Goal: Task Accomplishment & Management: Complete application form

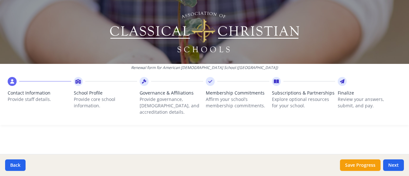
click at [394, 131] on div at bounding box center [204, 137] width 409 height 15
click at [400, 165] on button "Next" at bounding box center [393, 166] width 21 height 12
type input "[PHONE_NUMBER]"
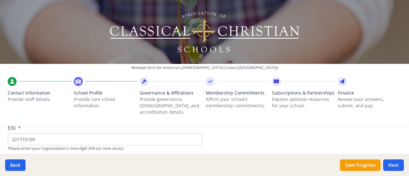
scroll to position [96, 0]
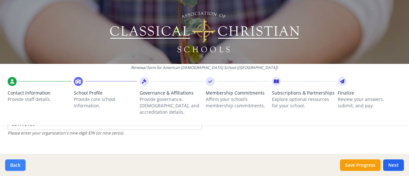
click at [19, 161] on button "Back" at bounding box center [15, 166] width 20 height 12
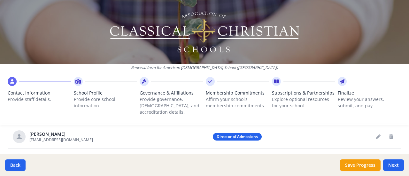
scroll to position [336, 0]
click at [376, 135] on icon "Edit staff" at bounding box center [378, 137] width 4 height 4
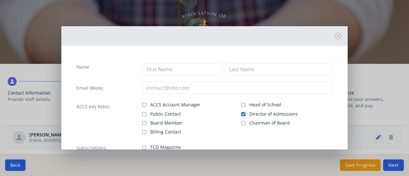
type input "Trish"
type input "Palmer"
type input "Tpalmer@acs-nj.org"
checkbox input "true"
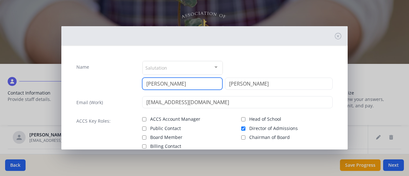
drag, startPoint x: 192, startPoint y: 84, endPoint x: 84, endPoint y: 74, distance: 108.5
click at [84, 74] on div "Name Salutation Mr. Mrs. Ms. Dr. Rev. Fr. Esq. No elements found. Consider chan…" at bounding box center [204, 75] width 256 height 29
type input "Emily"
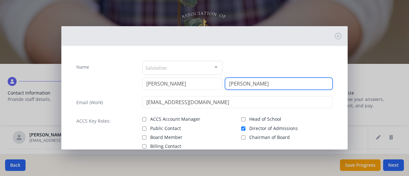
type input "Hendershot"
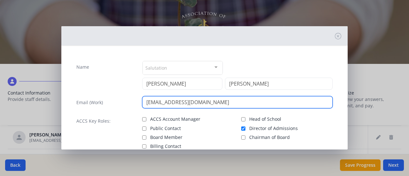
drag, startPoint x: 203, startPoint y: 103, endPoint x: 116, endPoint y: 103, distance: 87.6
click at [116, 103] on div "Email (Work) Tpalmer@acs-nj.org" at bounding box center [204, 102] width 256 height 12
paste input "ehendershot"
type input "[EMAIL_ADDRESS][DOMAIN_NAME]"
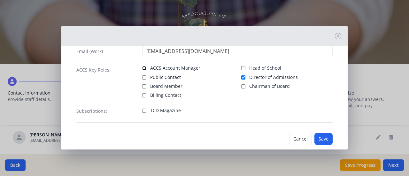
scroll to position [61, 0]
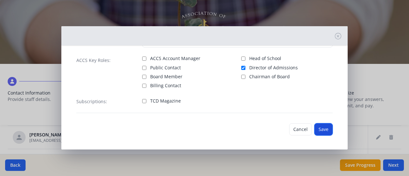
click at [320, 129] on button "Save" at bounding box center [324, 129] width 18 height 12
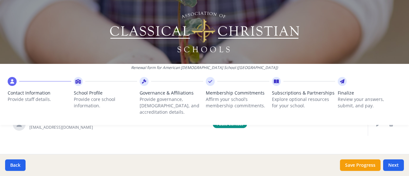
scroll to position [374, 0]
click at [398, 166] on button "Next" at bounding box center [393, 166] width 21 height 12
type input "[PHONE_NUMBER]"
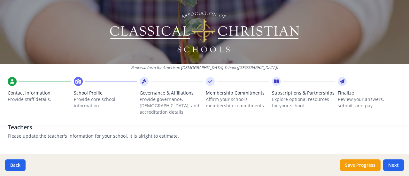
scroll to position [416, 0]
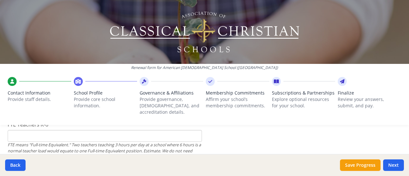
click at [113, 134] on input "FTE Teachers K-6" at bounding box center [105, 136] width 194 height 12
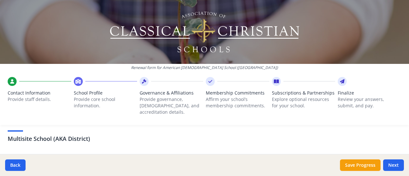
scroll to position [288, 0]
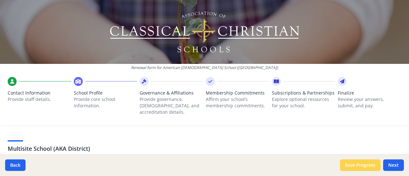
click at [352, 165] on button "Save Progress" at bounding box center [360, 166] width 41 height 12
type input "[PHONE_NUMBER]"
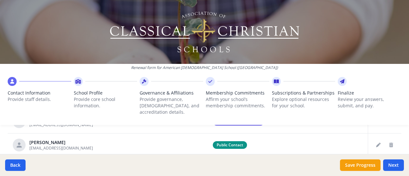
scroll to position [374, 0]
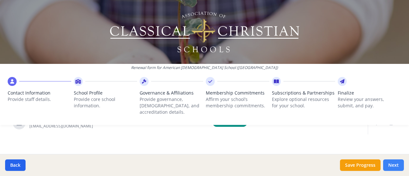
click at [397, 161] on button "Next" at bounding box center [393, 166] width 21 height 12
type input "[PHONE_NUMBER]"
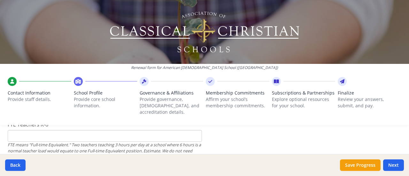
scroll to position [406, 0]
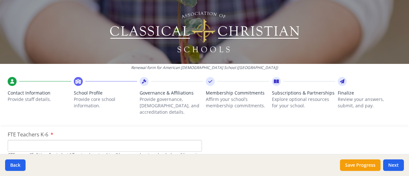
click at [72, 140] on input "FTE Teachers K-6" at bounding box center [105, 146] width 194 height 12
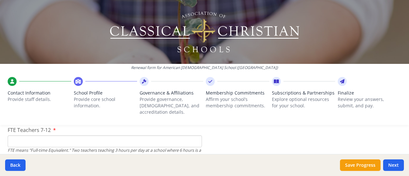
scroll to position [470, 0]
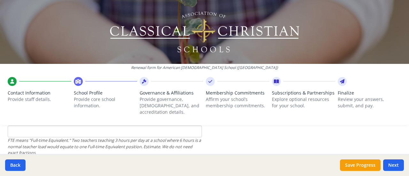
type input "9"
click at [109, 127] on input "FTE Teachers 7-12" at bounding box center [105, 132] width 194 height 12
type input "9"
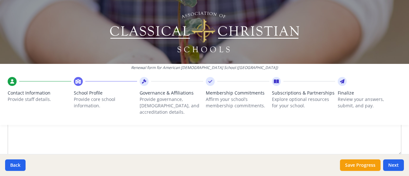
scroll to position [885, 0]
click at [214, 144] on textarea "If Yes, explain briefly." at bounding box center [205, 165] width 394 height 43
click at [231, 144] on textarea "R" at bounding box center [205, 165] width 394 height 43
type textarea "R"
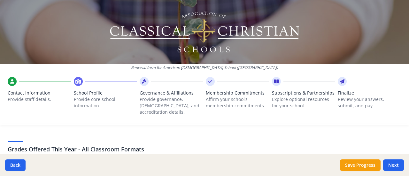
type textarea "Tricounty"
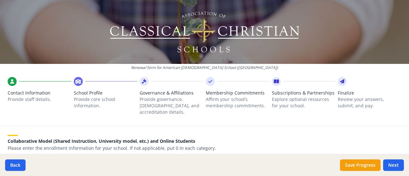
scroll to position [1588, 0]
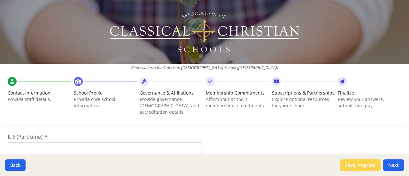
click at [364, 165] on button "Save Progress" at bounding box center [360, 166] width 41 height 12
type input "[PHONE_NUMBER]"
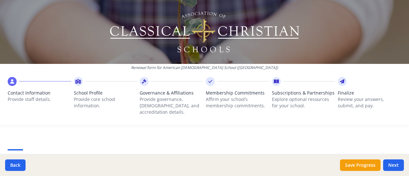
scroll to position [64, 0]
click at [394, 165] on button "Next" at bounding box center [393, 166] width 21 height 12
type input "[PHONE_NUMBER]"
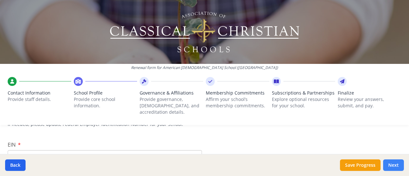
click at [389, 160] on button "Next" at bounding box center [393, 166] width 21 height 12
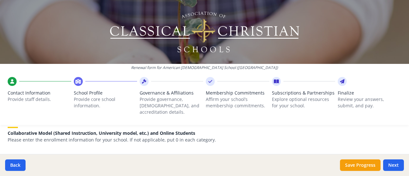
scroll to position [1662, 0]
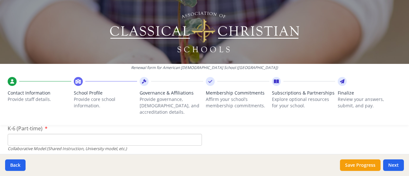
click at [104, 134] on input "K-6 (Part-time)" at bounding box center [105, 140] width 194 height 12
type input "0"
click at [104, 140] on input "0" at bounding box center [105, 145] width 194 height 12
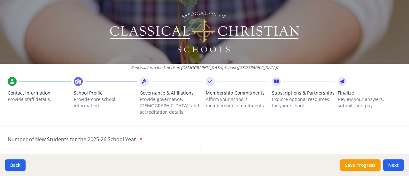
type input "0"
click at [110, 145] on input "Number of New Students for the 2025-26 School Year." at bounding box center [105, 151] width 194 height 12
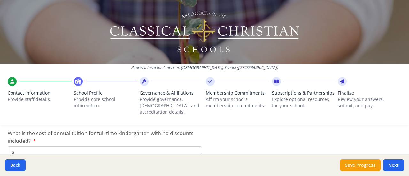
scroll to position [1822, 0]
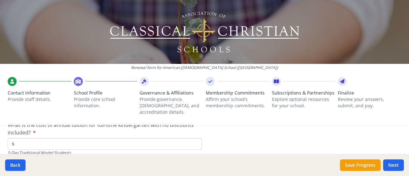
type input "0"
click at [116, 138] on input "$" at bounding box center [105, 144] width 194 height 12
type input "$9 950"
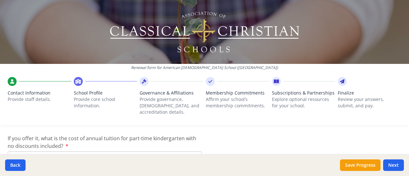
click at [82, 152] on input "$" at bounding box center [105, 158] width 194 height 12
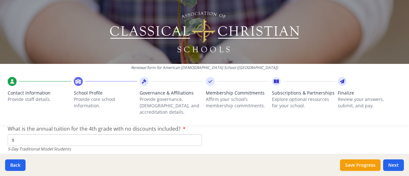
scroll to position [1918, 0]
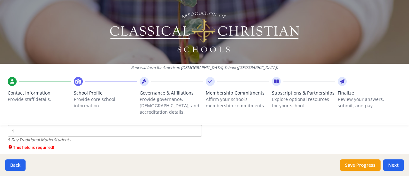
type input "$0"
click at [109, 127] on input "$" at bounding box center [105, 131] width 194 height 12
type input "$9 950"
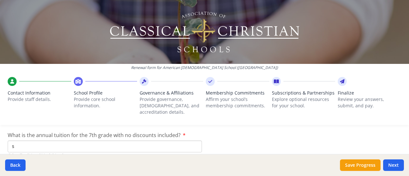
scroll to position [1950, 0]
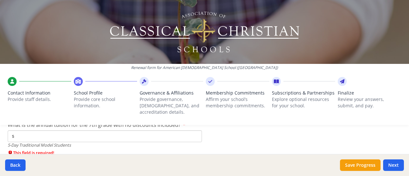
click at [171, 130] on input "$" at bounding box center [105, 136] width 194 height 12
click at [51, 130] on input "$10 150" at bounding box center [105, 136] width 194 height 12
drag, startPoint x: 51, startPoint y: 128, endPoint x: 0, endPoint y: 127, distance: 51.1
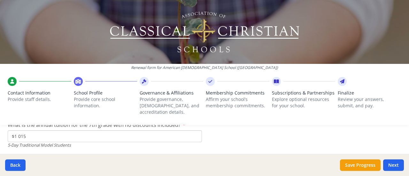
type input "$10 150"
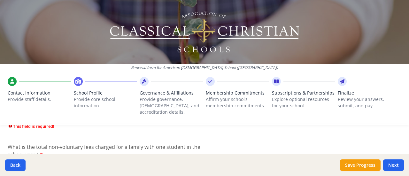
scroll to position [1982, 0]
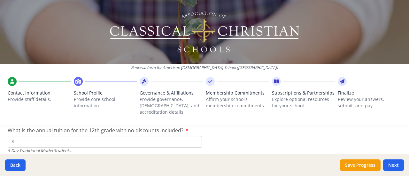
click at [49, 136] on input "$" at bounding box center [105, 142] width 194 height 12
type input "$11 200"
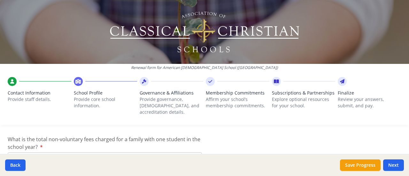
scroll to position [2024, 0]
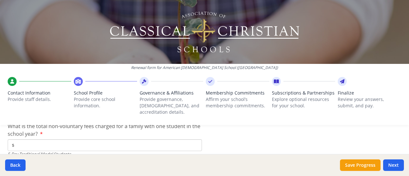
type input "$200"
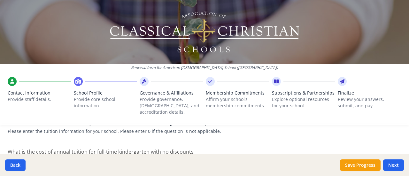
scroll to position [2119, 0]
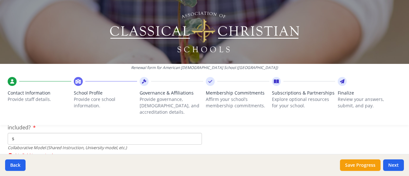
click at [172, 133] on input "$" at bounding box center [105, 139] width 194 height 12
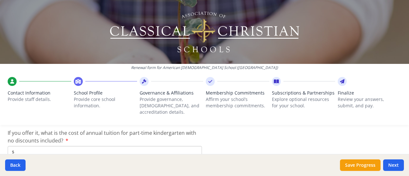
type input "$0"
click at [107, 146] on input "$" at bounding box center [105, 152] width 194 height 12
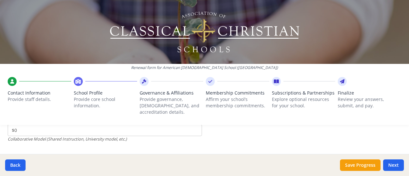
scroll to position [2183, 0]
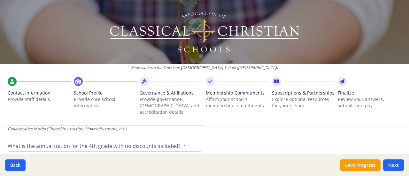
type input "$0"
click at [106, 152] on input "$" at bounding box center [105, 158] width 194 height 12
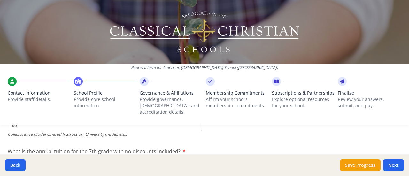
scroll to position [2247, 0]
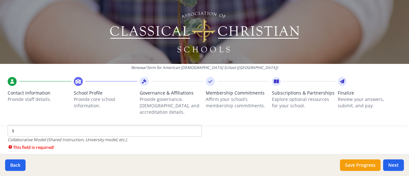
type input "$0"
click at [112, 127] on input "$0" at bounding box center [105, 131] width 194 height 12
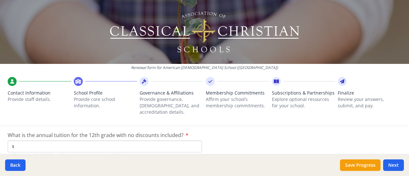
scroll to position [2279, 0]
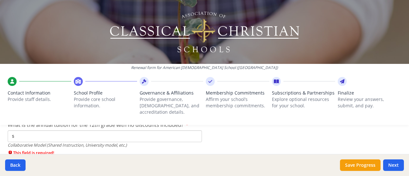
type input "$0"
click at [111, 131] on input "$" at bounding box center [105, 136] width 194 height 12
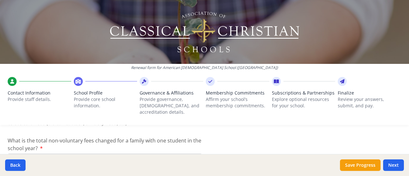
scroll to position [2311, 0]
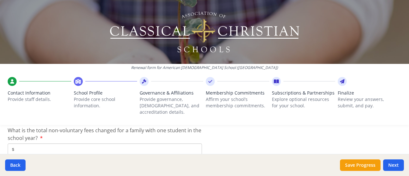
type input "$0"
click at [109, 144] on input "$" at bounding box center [105, 150] width 194 height 12
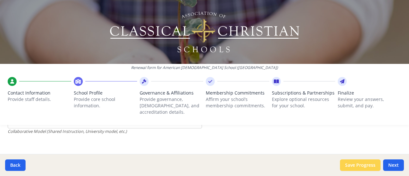
type input "$0"
click at [351, 160] on button "Save Progress" at bounding box center [360, 166] width 41 height 12
type input "[PHONE_NUMBER]"
